Goal: Transaction & Acquisition: Purchase product/service

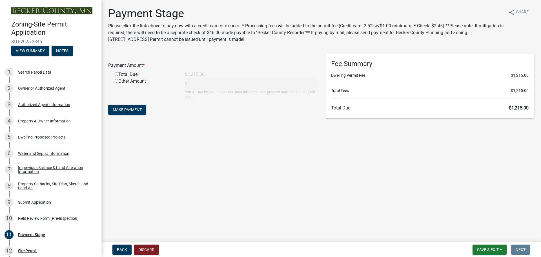
click at [125, 75] on div "Total Due" at bounding box center [145, 74] width 70 height 7
click at [115, 73] on input "radio" at bounding box center [117, 74] width 4 height 4
radio input "true"
type input "1215"
click at [131, 108] on span "Make Payment" at bounding box center [127, 109] width 29 height 5
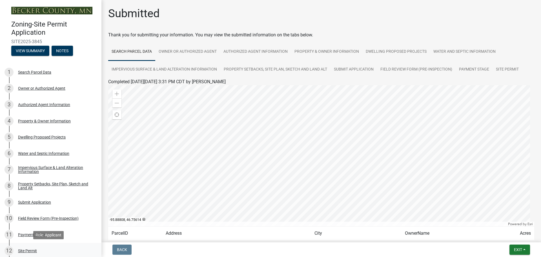
click at [21, 248] on div "Site Permit" at bounding box center [27, 250] width 19 height 4
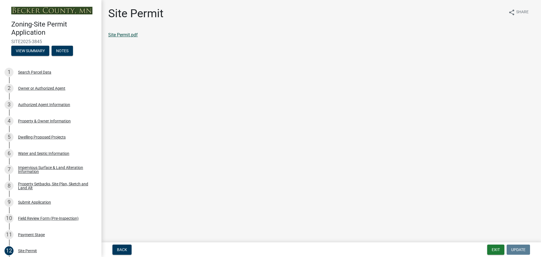
click at [119, 34] on link "Site Permit.pdf" at bounding box center [123, 34] width 30 height 5
